Goal: Information Seeking & Learning: Find specific page/section

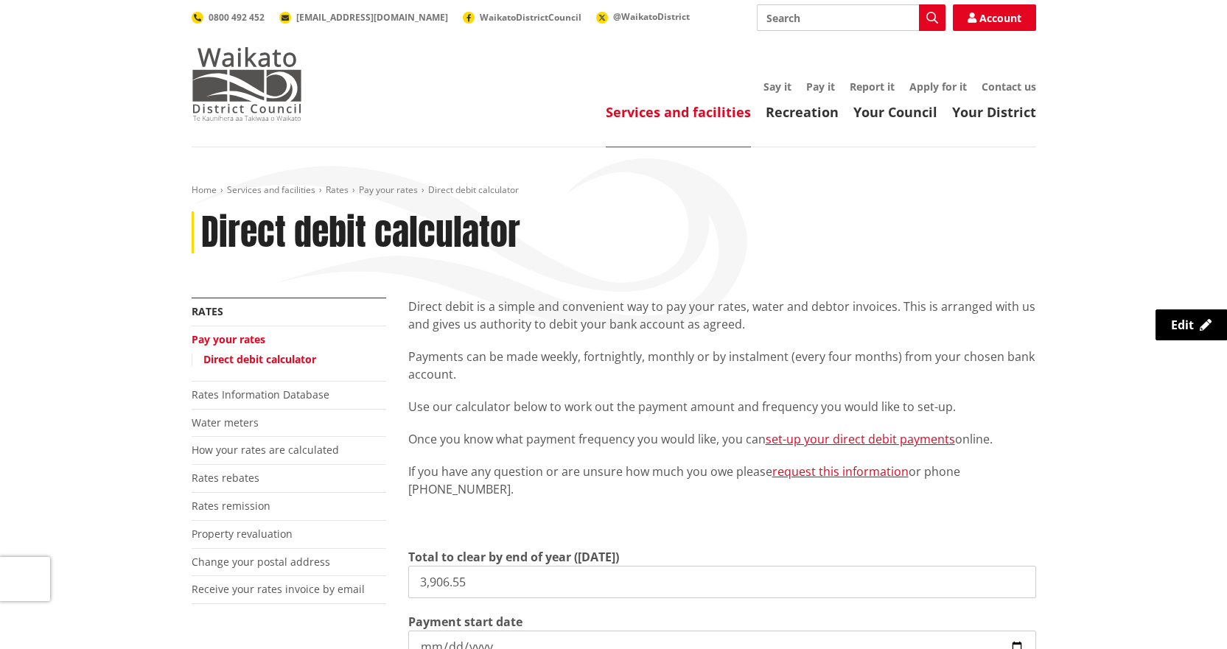
click at [256, 97] on img at bounding box center [247, 84] width 111 height 74
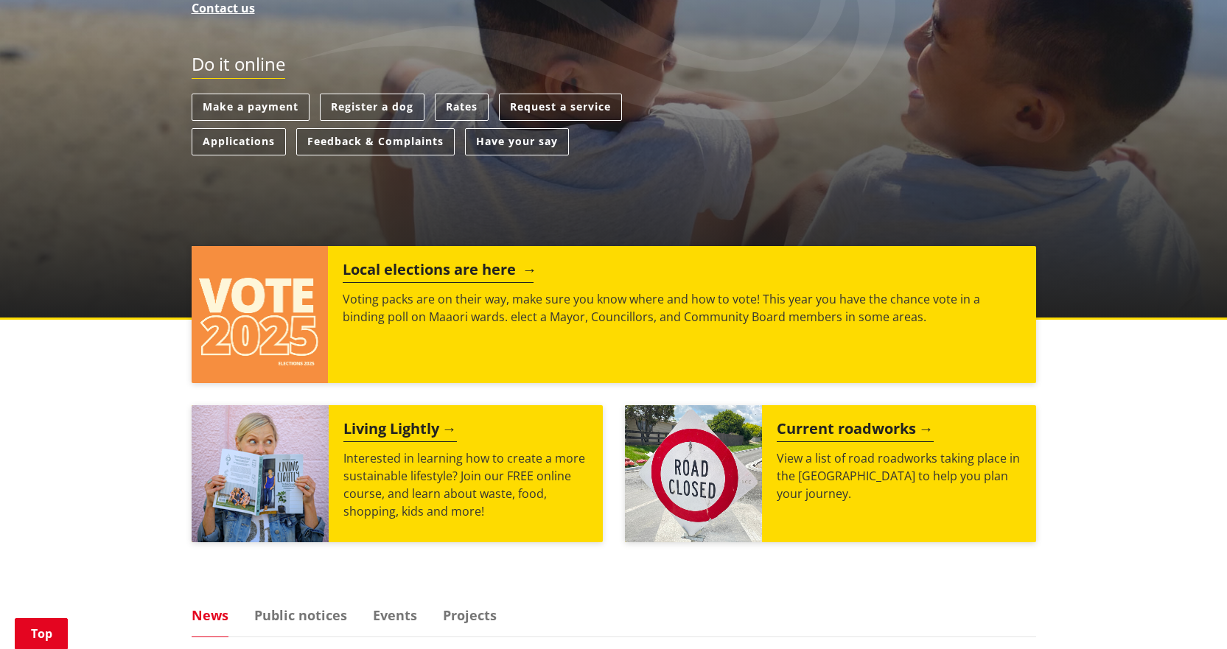
scroll to position [442, 0]
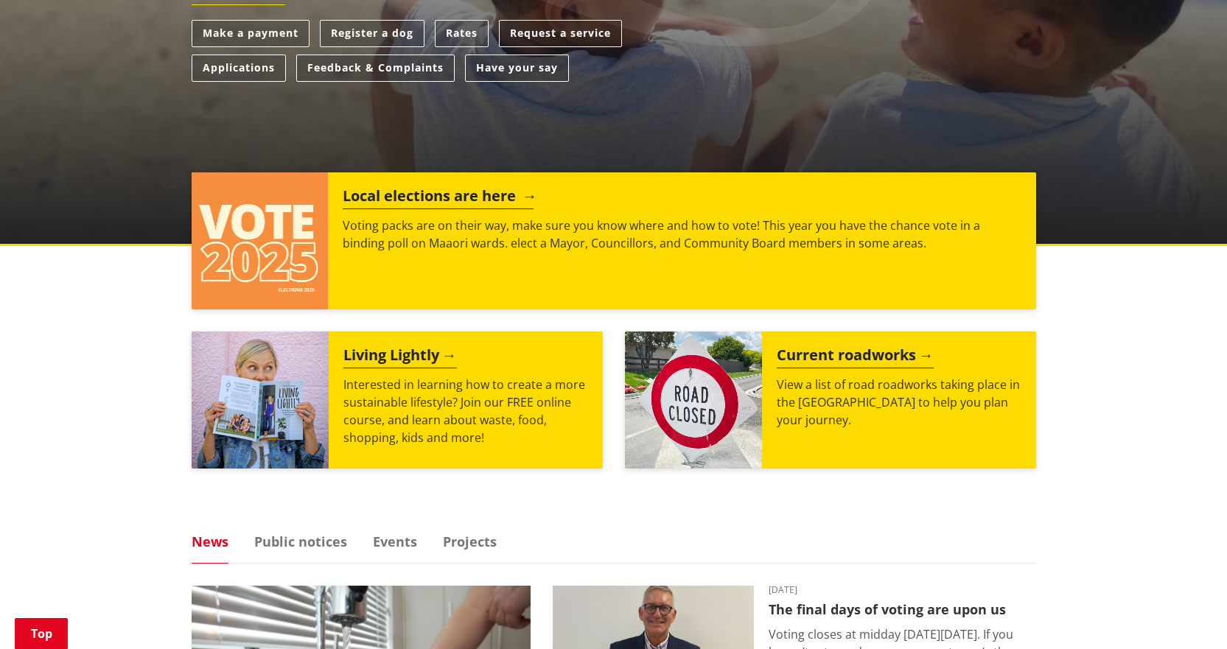
click at [464, 198] on h2 "Local elections are here" at bounding box center [438, 198] width 191 height 22
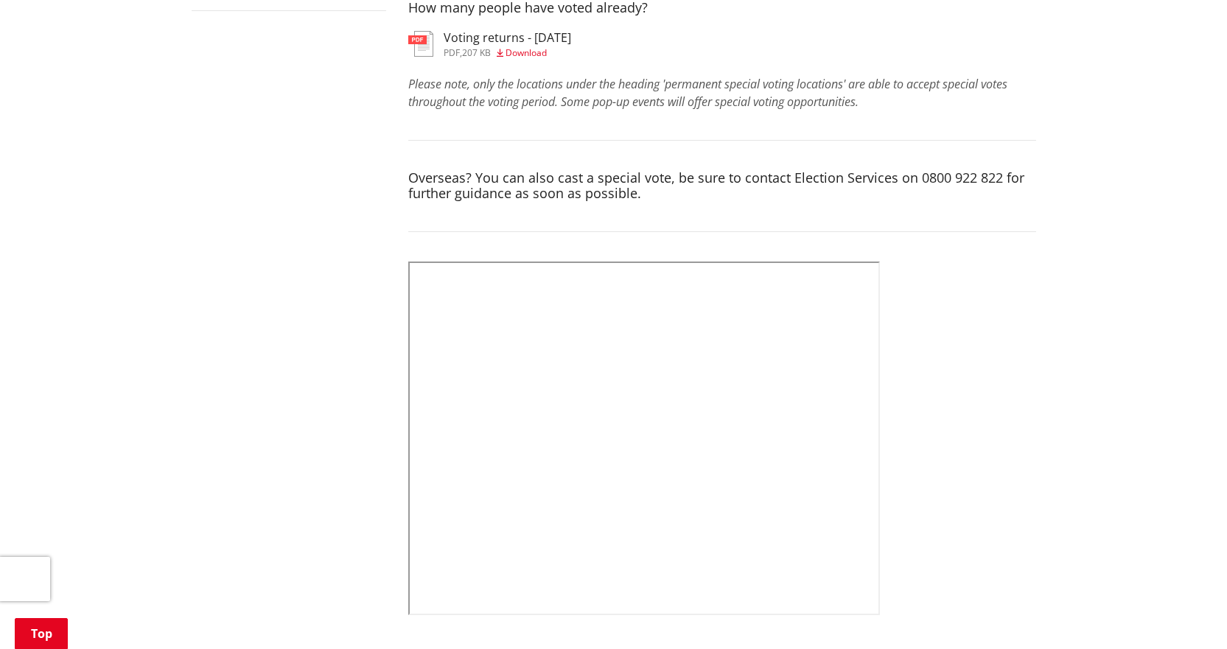
scroll to position [147, 0]
